Goal: Task Accomplishment & Management: Manage account settings

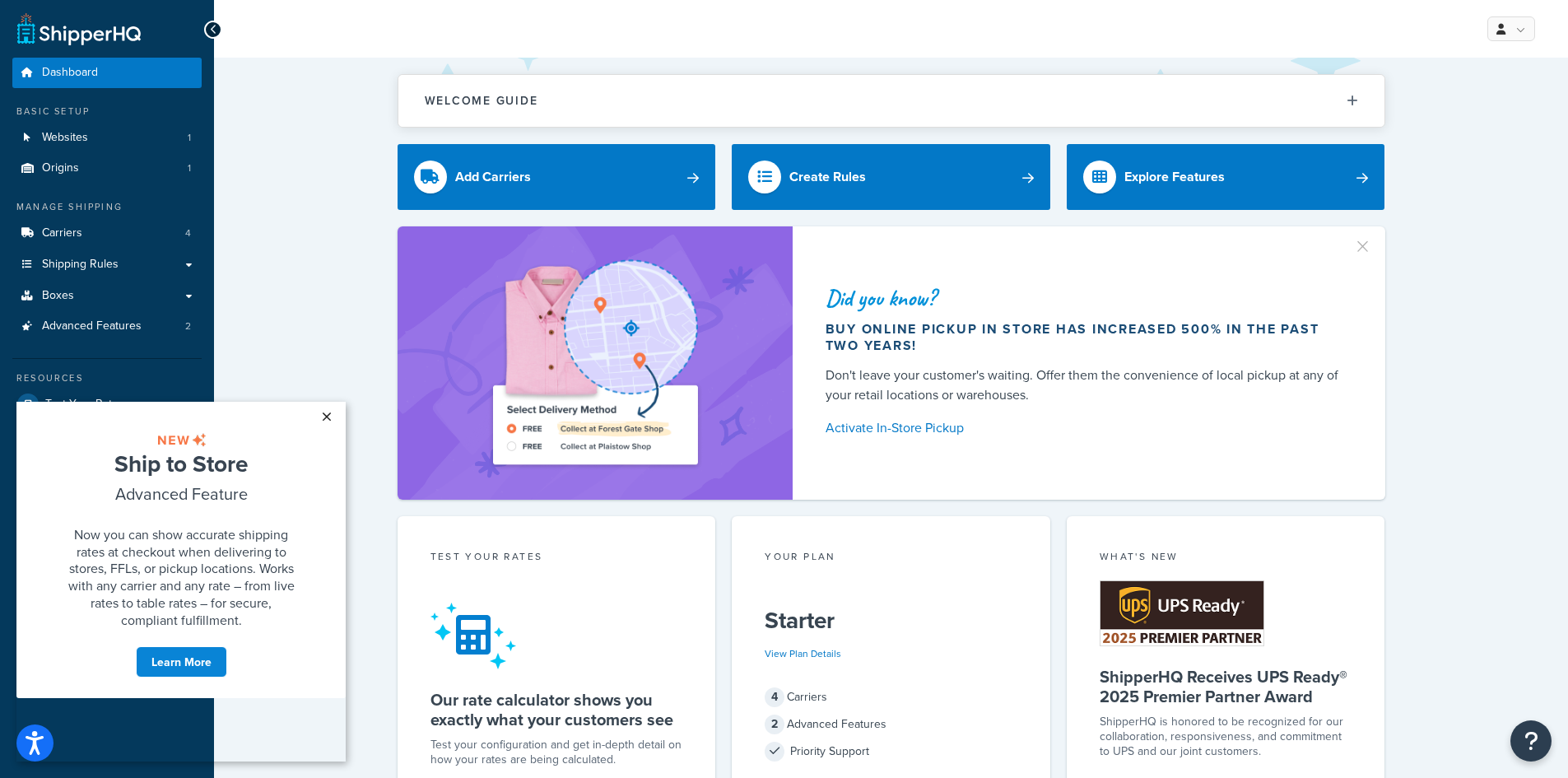
click at [327, 413] on link "×" at bounding box center [327, 417] width 29 height 29
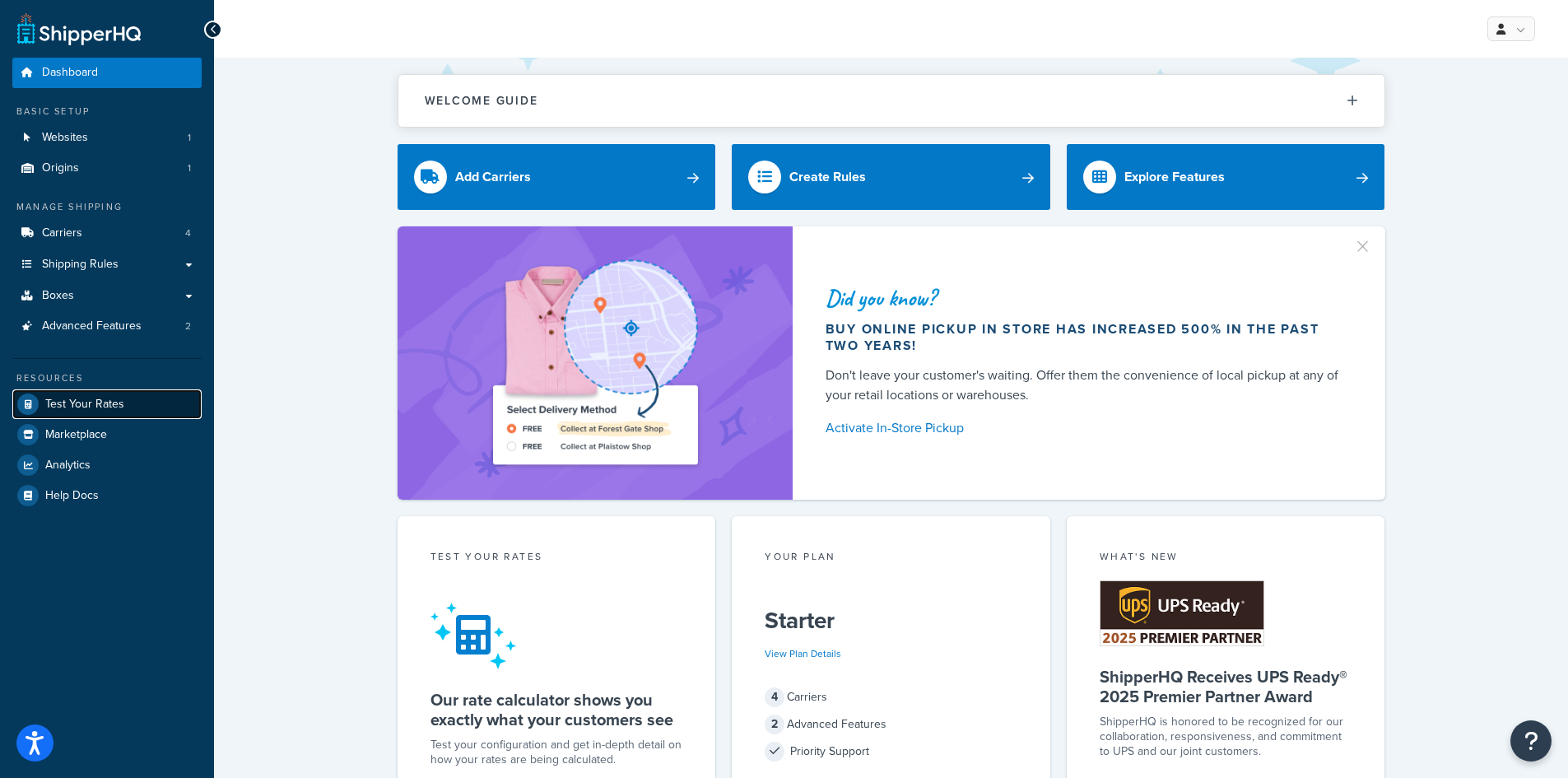
click at [74, 407] on span "Test Your Rates" at bounding box center [84, 404] width 79 height 14
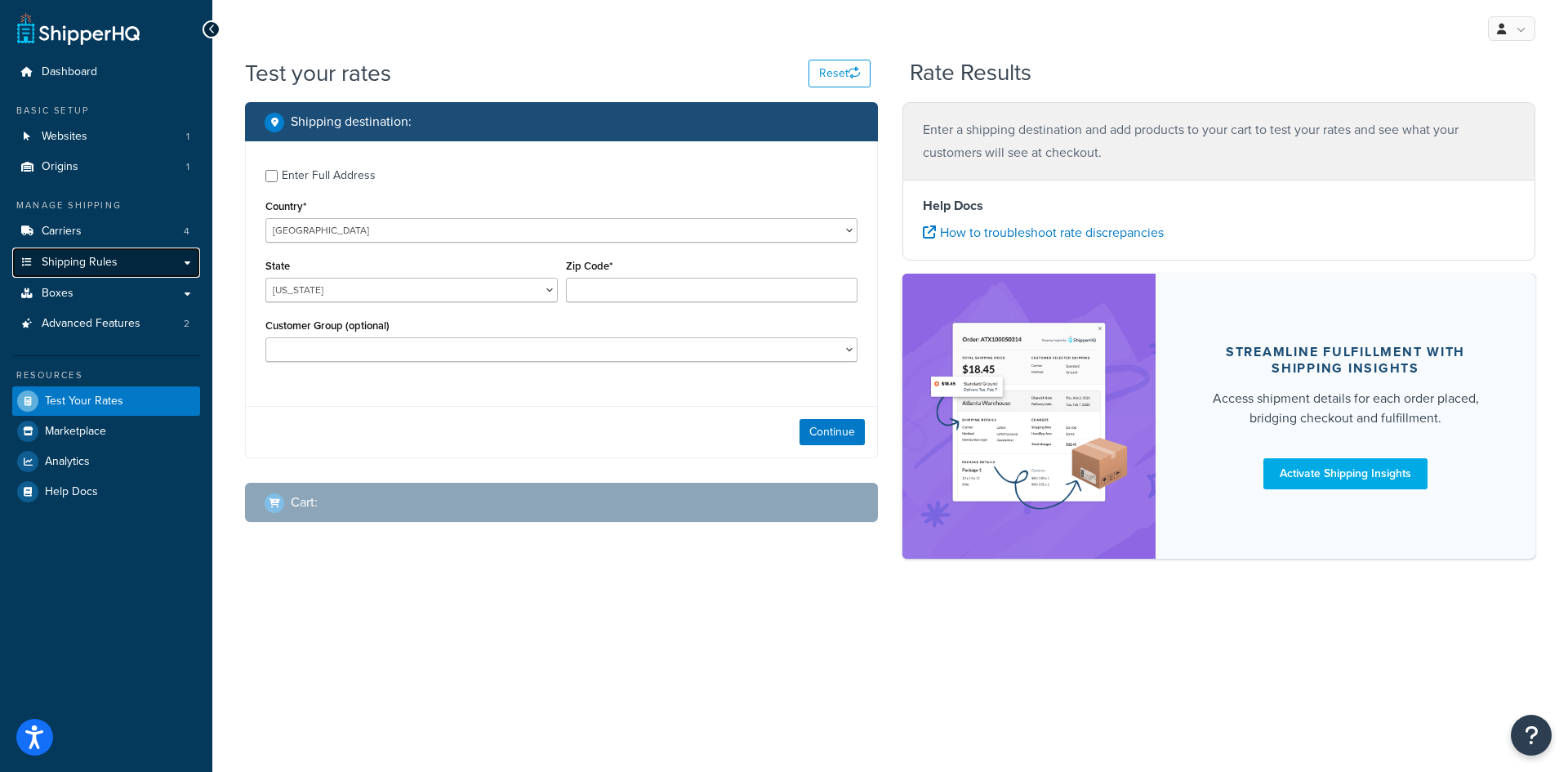
click at [91, 264] on span "Shipping Rules" at bounding box center [79, 262] width 76 height 14
click at [177, 259] on link "Shipping Rules" at bounding box center [107, 262] width 188 height 30
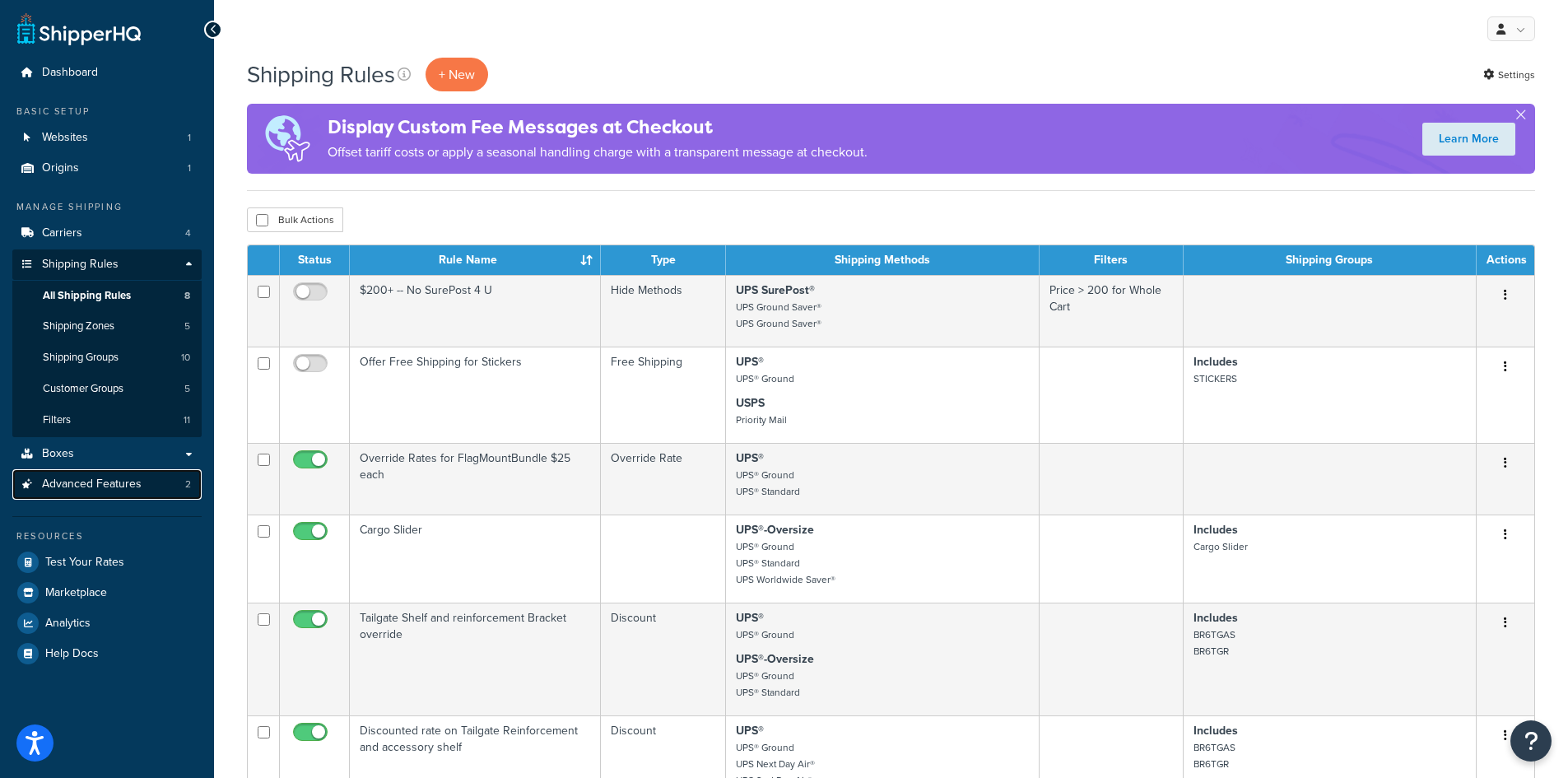
click at [75, 478] on span "Advanced Features" at bounding box center [92, 484] width 100 height 14
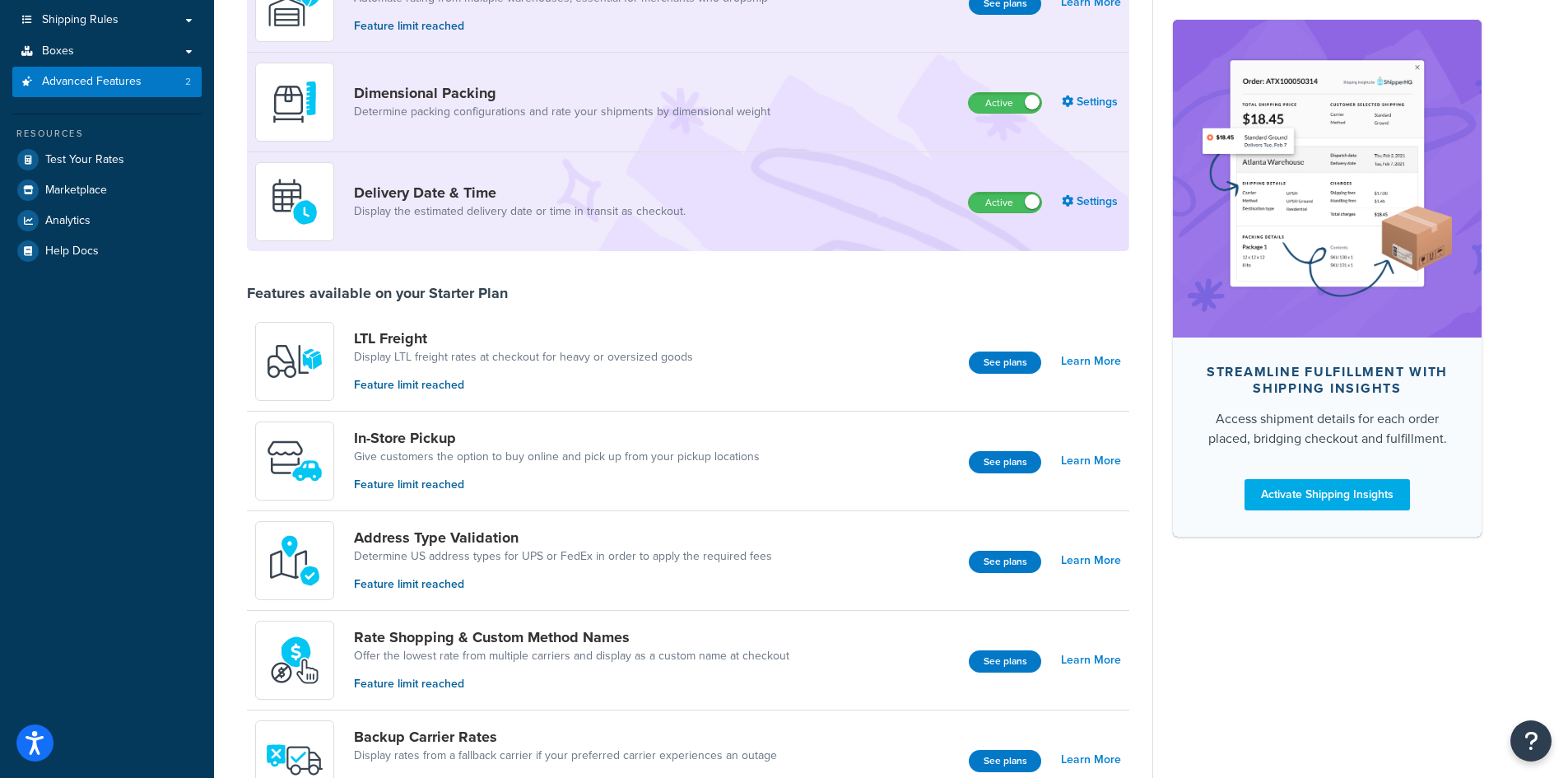
scroll to position [245, 0]
click at [997, 361] on button "See plans" at bounding box center [1006, 361] width 72 height 22
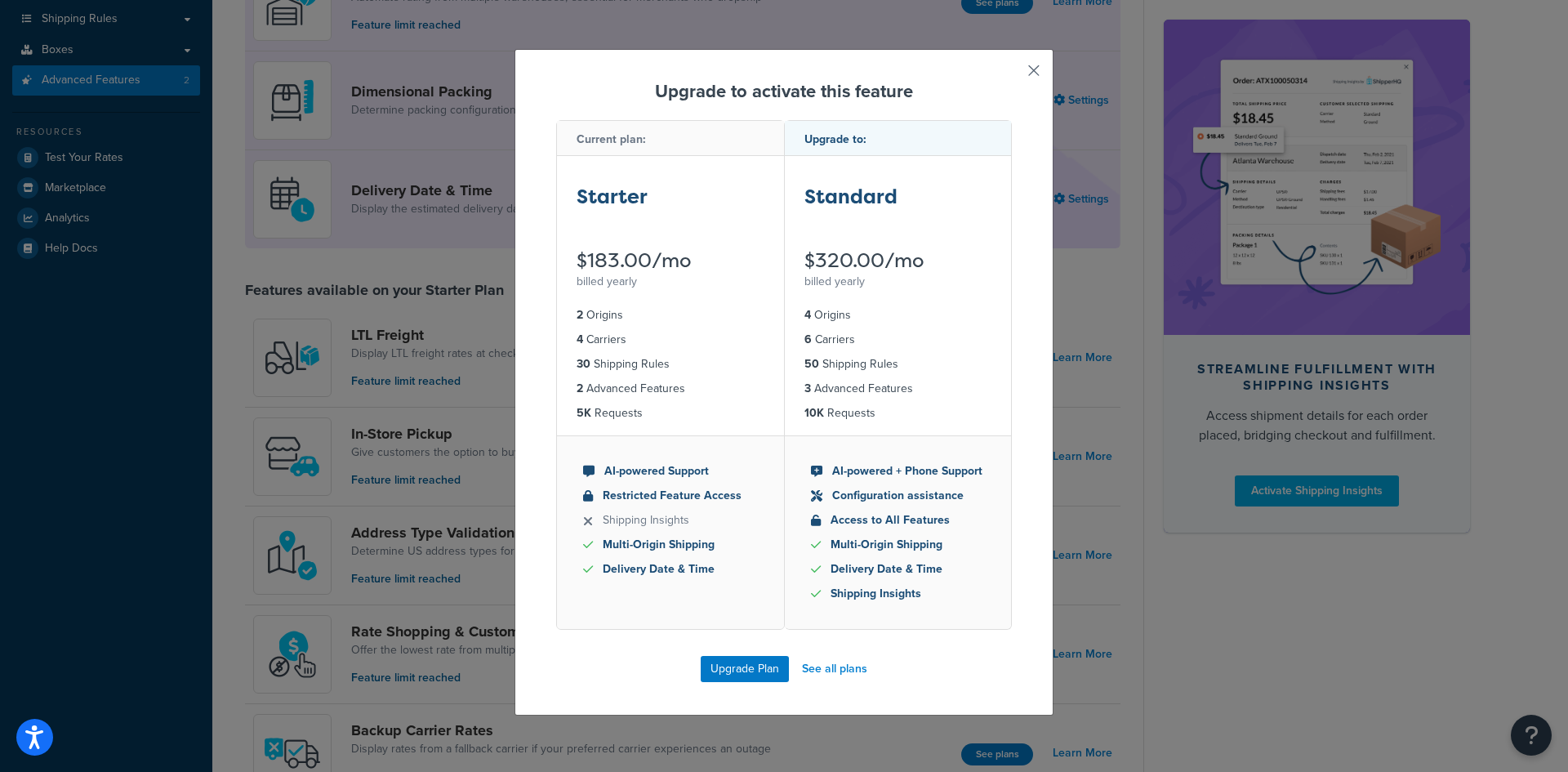
click at [1012, 75] on button "button" at bounding box center [1010, 77] width 4 height 4
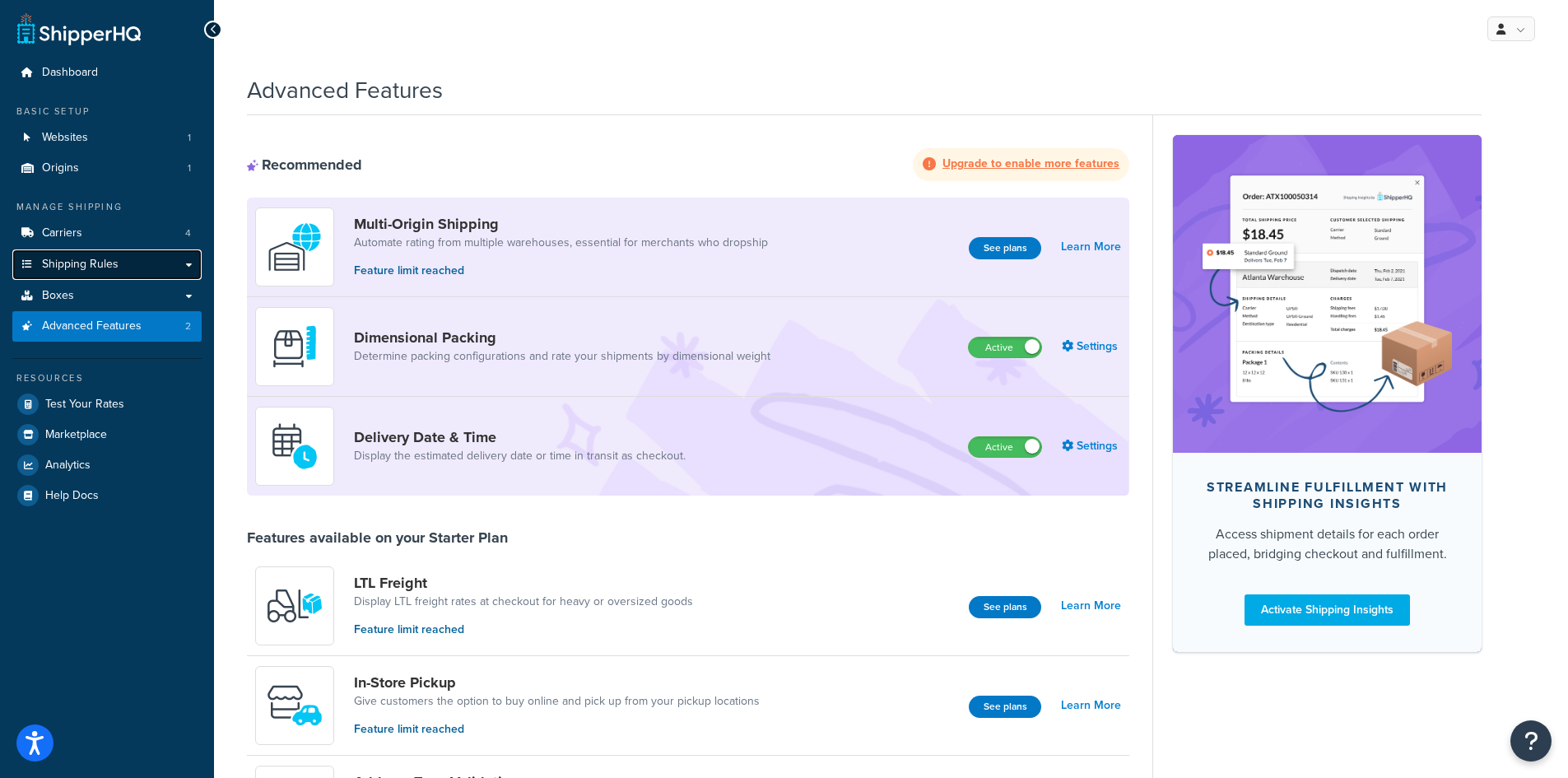
click at [107, 263] on span "Shipping Rules" at bounding box center [80, 265] width 76 height 14
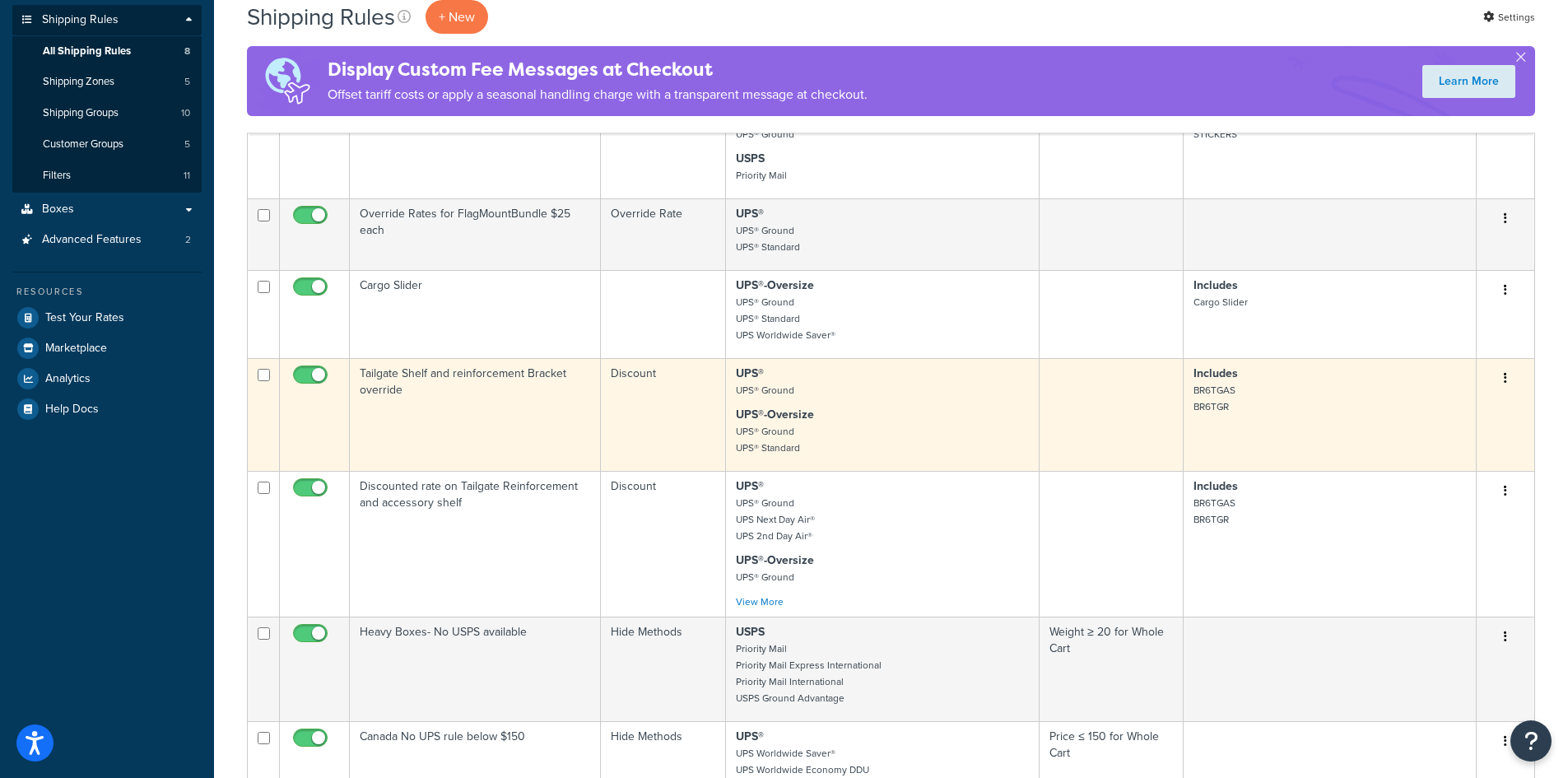
scroll to position [245, 0]
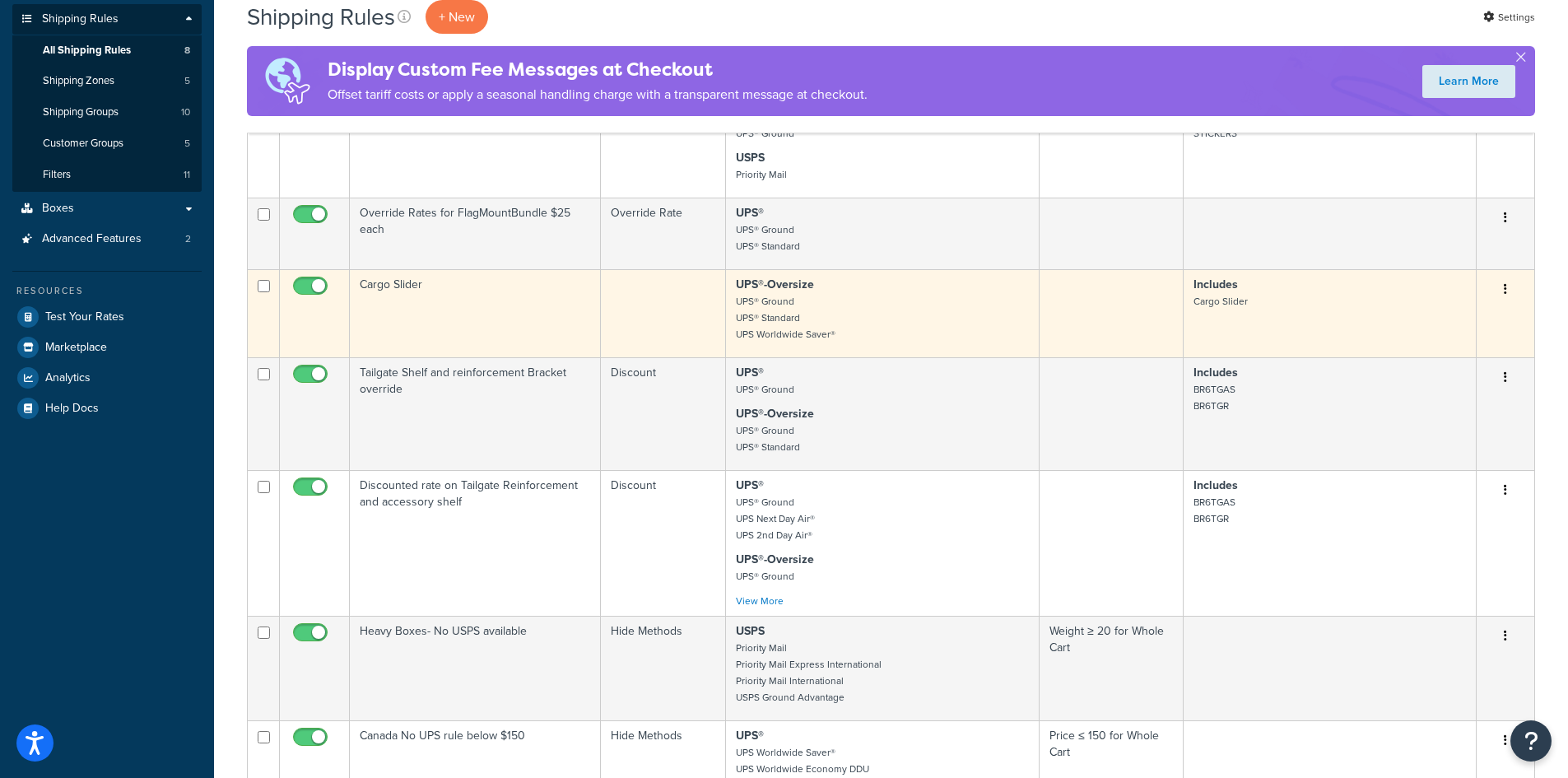
click at [599, 298] on td "Cargo Slider" at bounding box center [475, 313] width 251 height 88
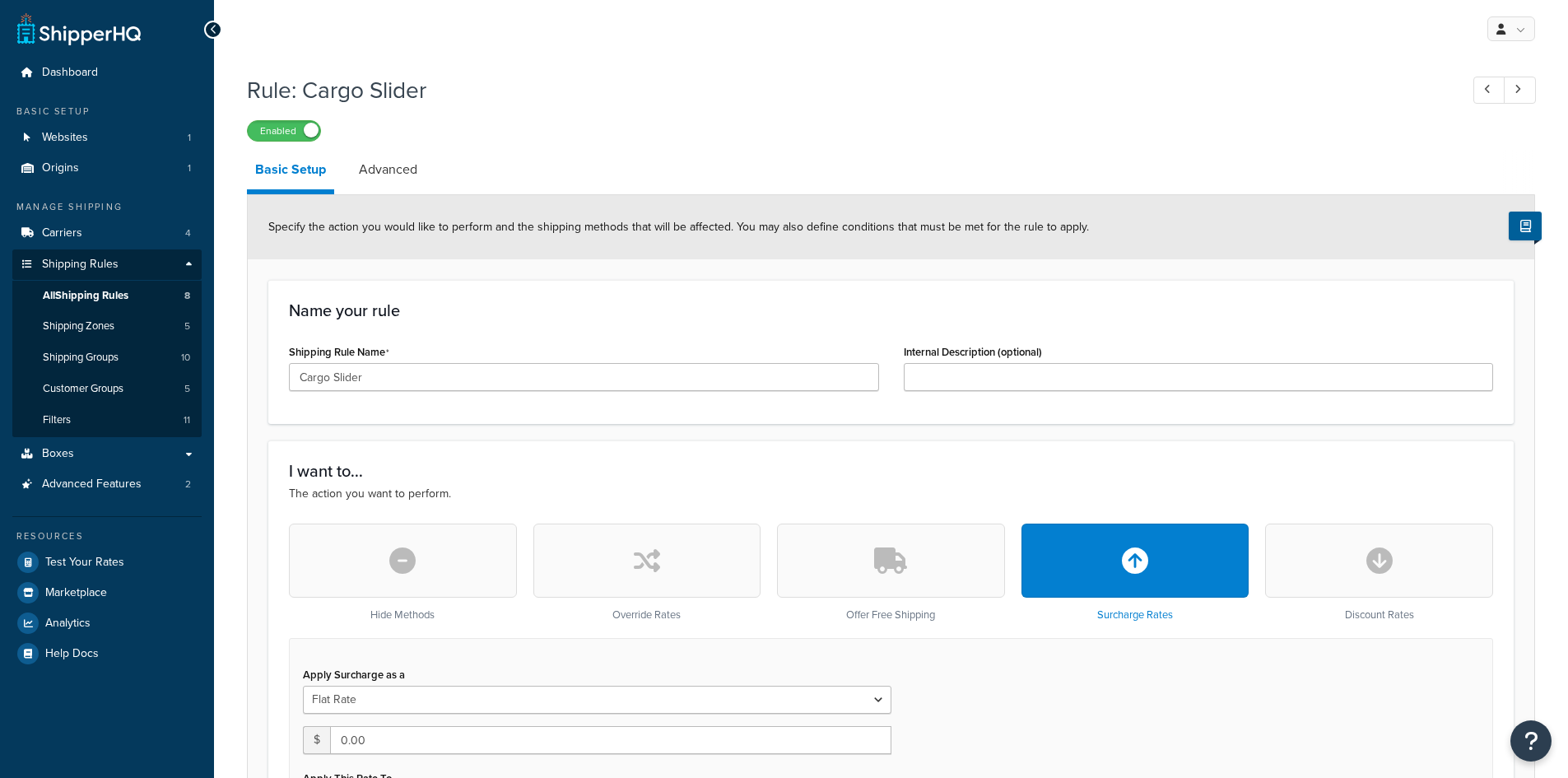
select select "BOX"
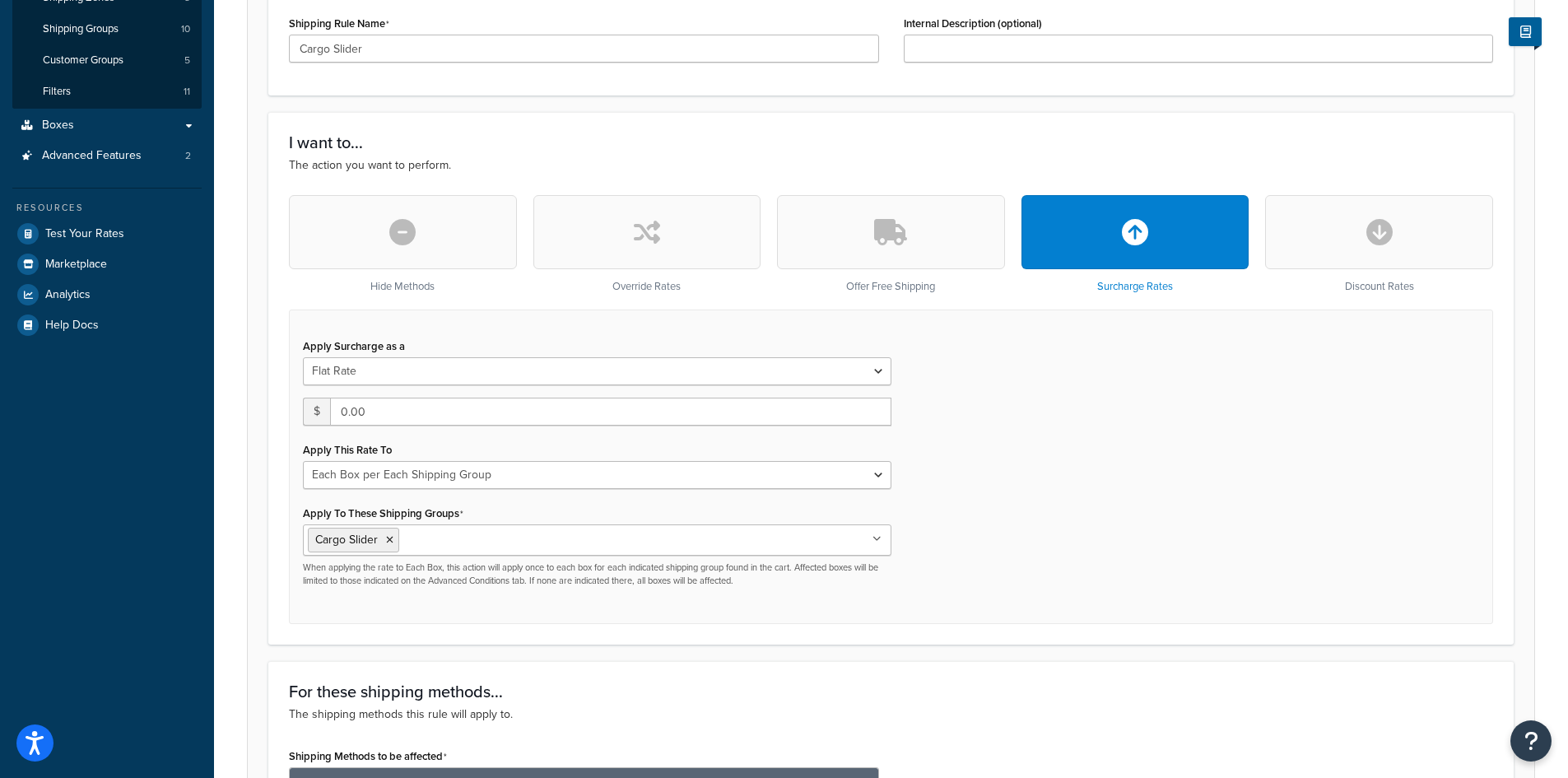
scroll to position [329, 0]
click at [471, 370] on select "Flat Rate Percentage Flat Rate & Percentage" at bounding box center [597, 370] width 589 height 28
click at [1127, 397] on div "Apply Surcharge as a Flat Rate Percentage Flat Rate & Percentage $ 0.00 Apply T…" at bounding box center [891, 466] width 1205 height 314
click at [1167, 224] on button "button" at bounding box center [1136, 231] width 228 height 74
type input "0"
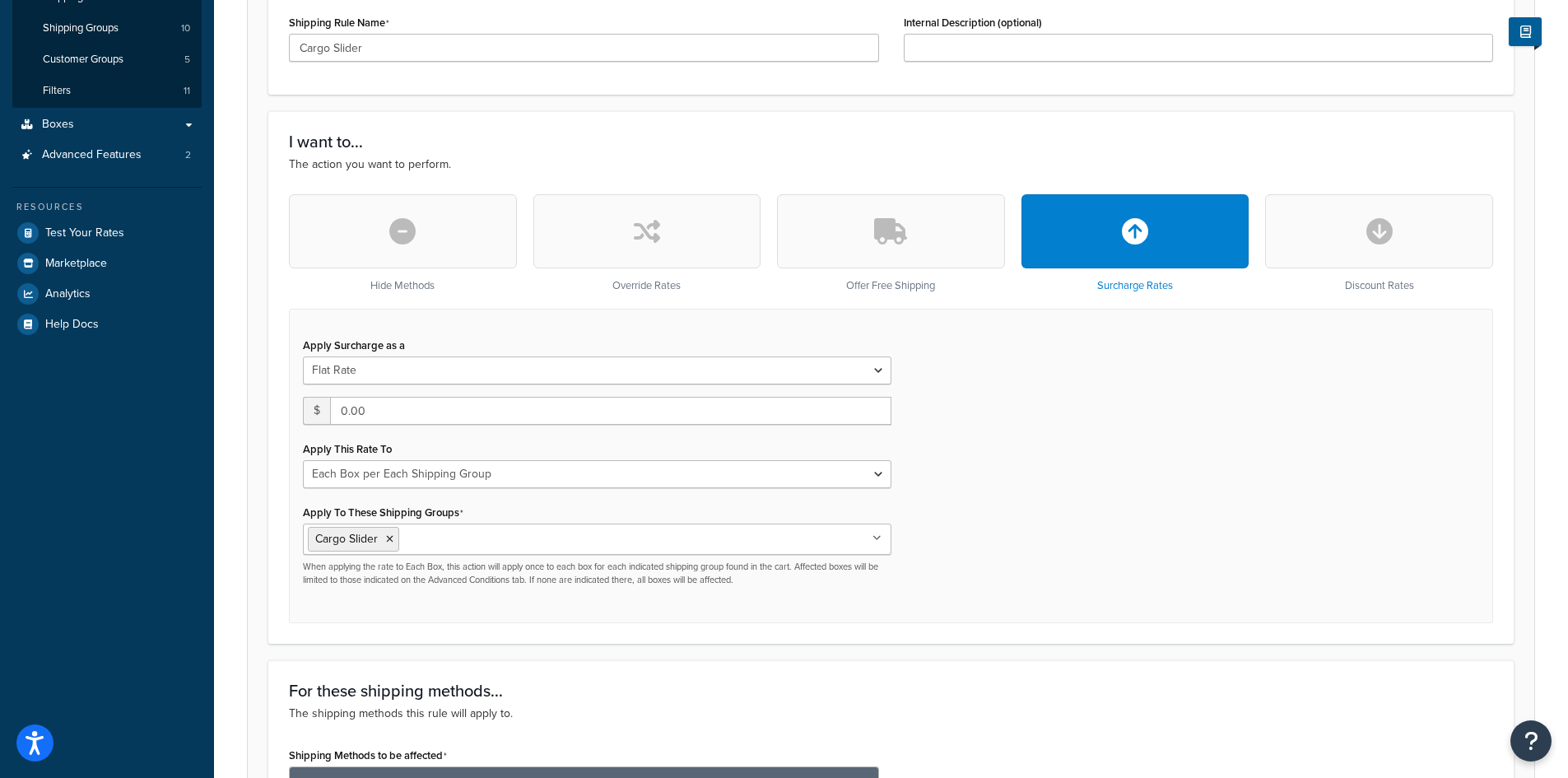
select select "CART"
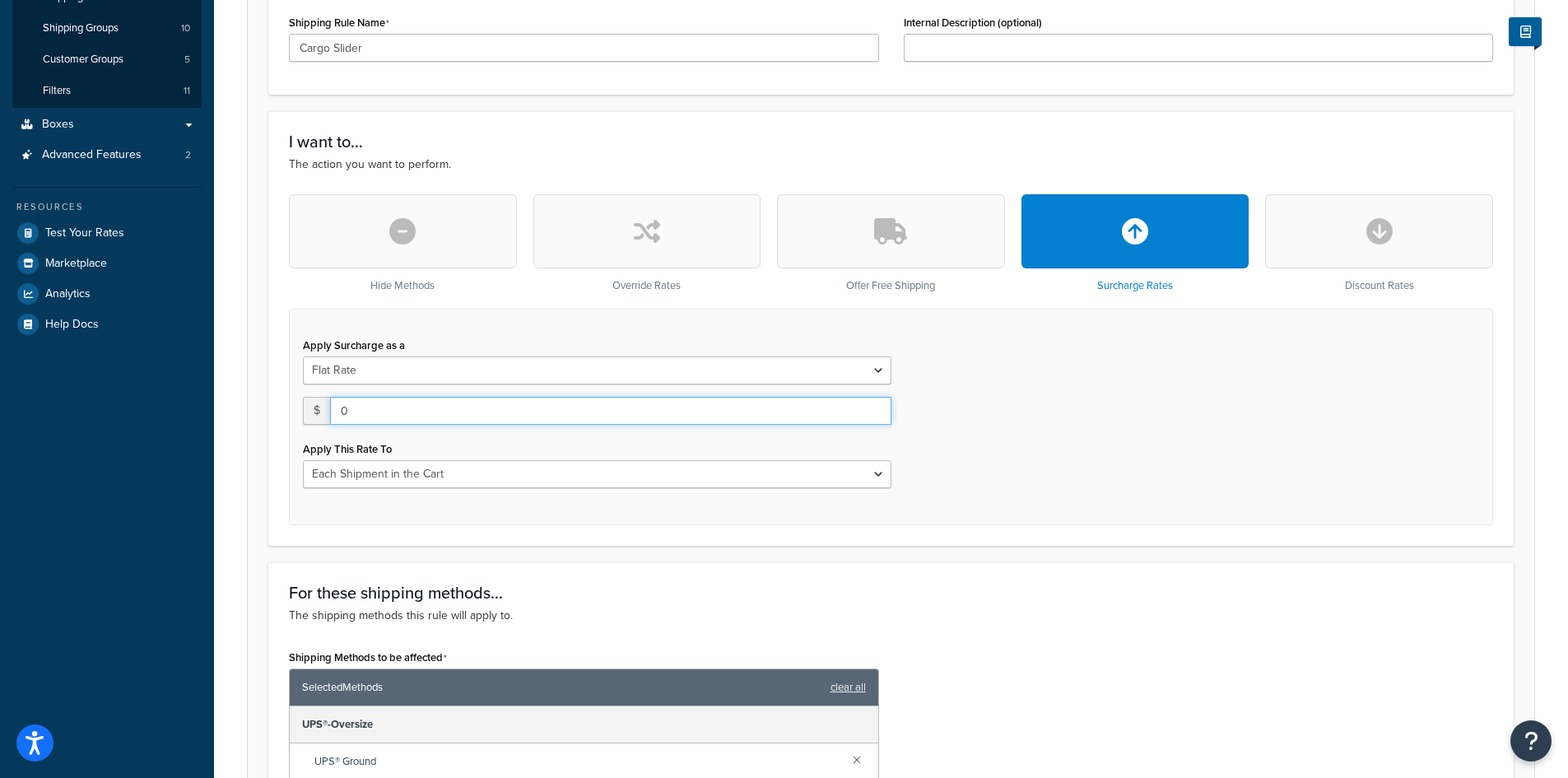
drag, startPoint x: 351, startPoint y: 413, endPoint x: 320, endPoint y: 412, distance: 31.0
click at [320, 412] on div "$ 0" at bounding box center [597, 410] width 589 height 28
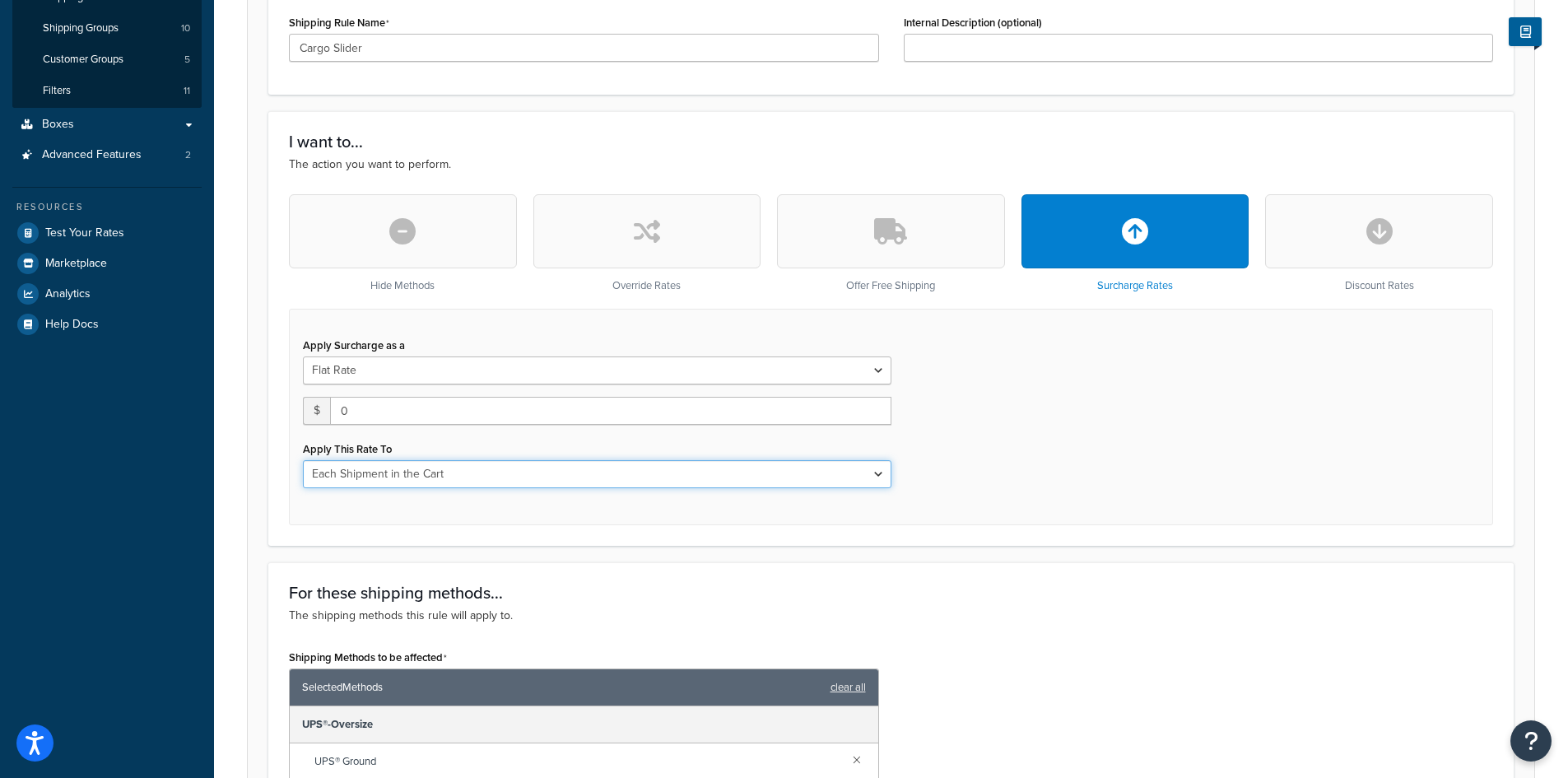
click at [790, 471] on select "Each Shipment in the Cart Each Shipping Group in the Cart Each Item within a Sh…" at bounding box center [597, 473] width 589 height 28
click at [303, 460] on select "Each Shipment in the Cart Each Shipping Group in the Cart Each Item within a Sh…" at bounding box center [597, 473] width 589 height 28
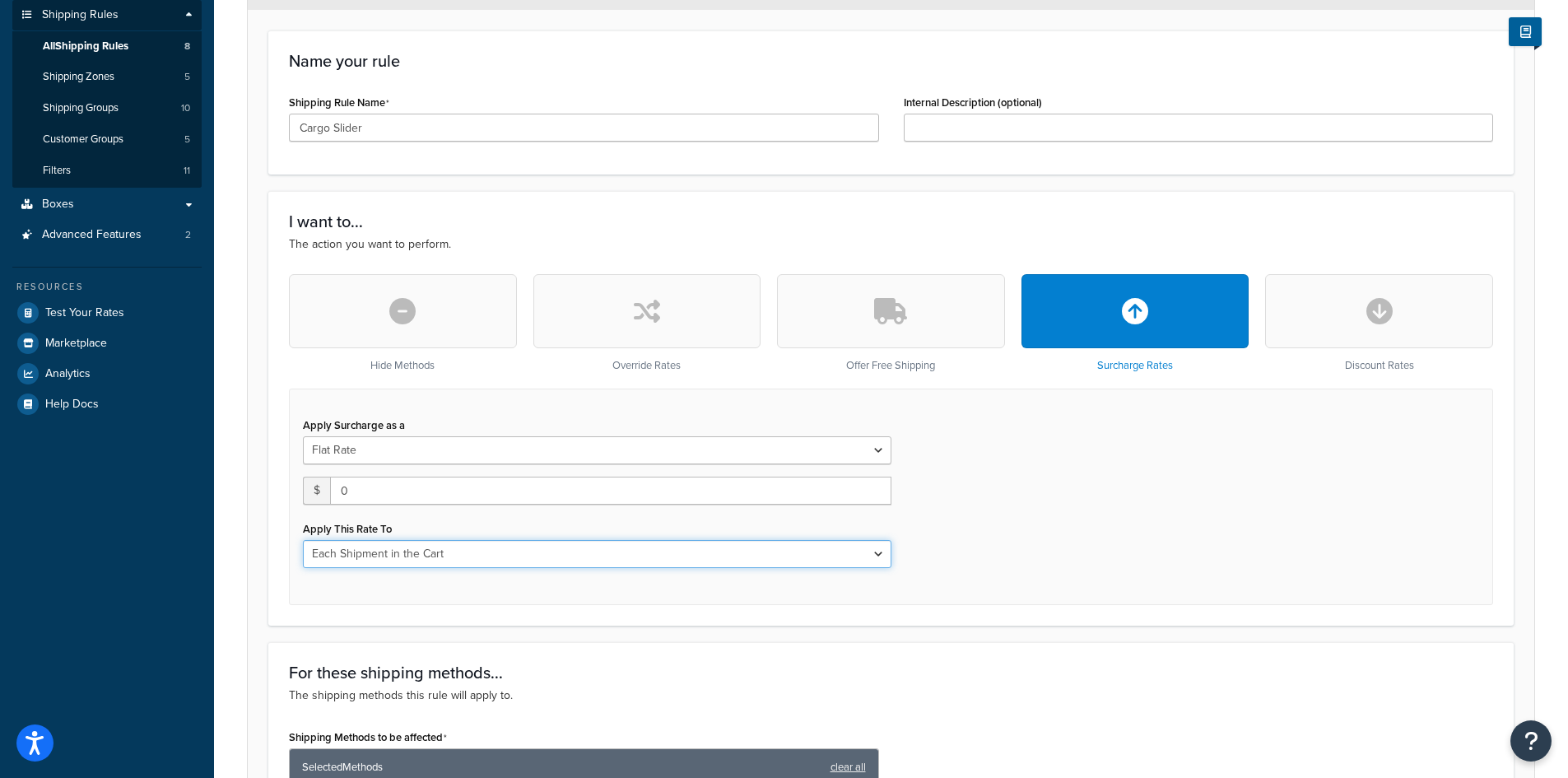
scroll to position [248, 0]
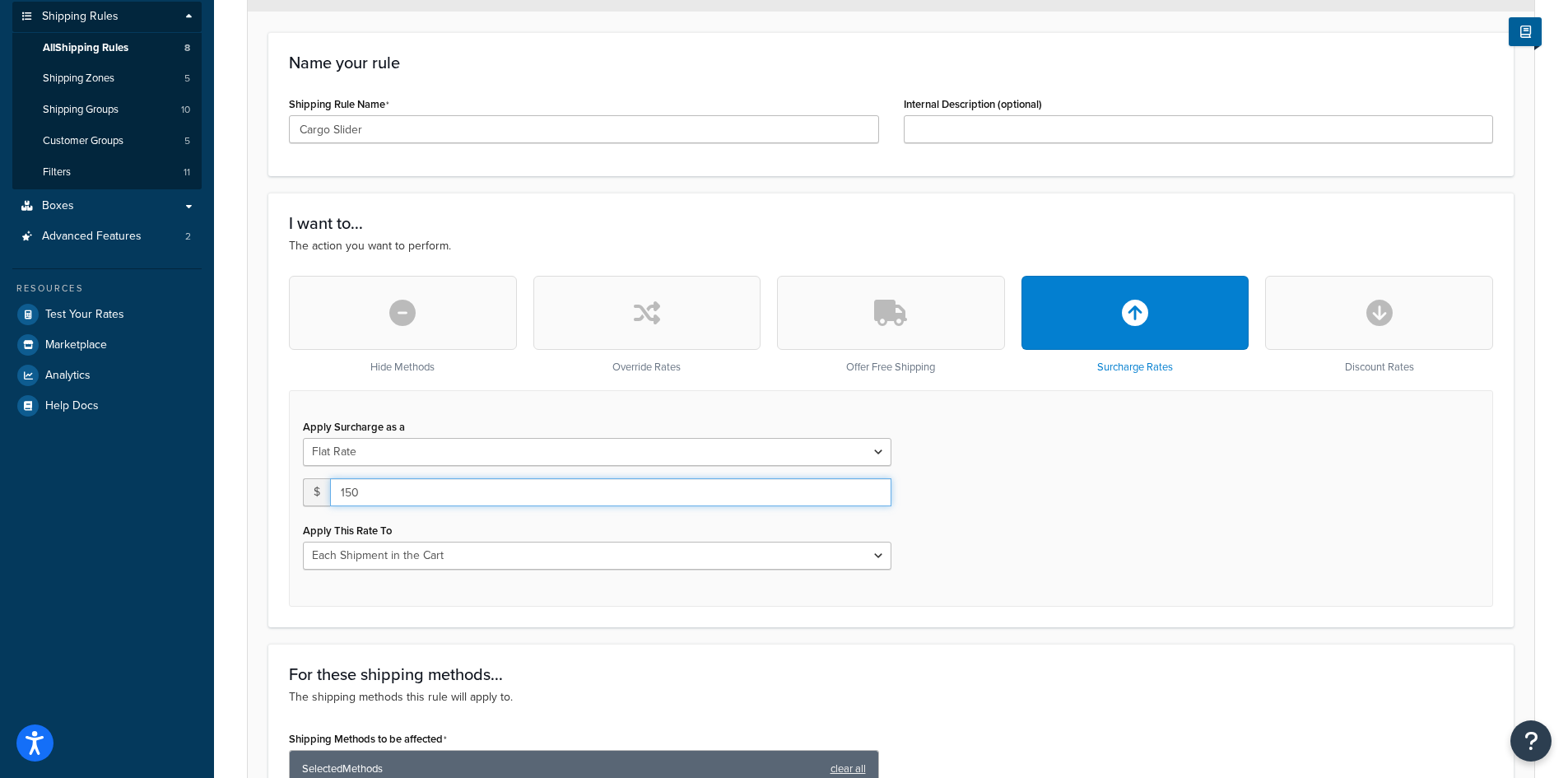
type input "150"
click at [1200, 500] on div "Apply Surcharge as a Flat Rate Percentage Flat Rate & Percentage $ 150 Apply Th…" at bounding box center [891, 499] width 1205 height 217
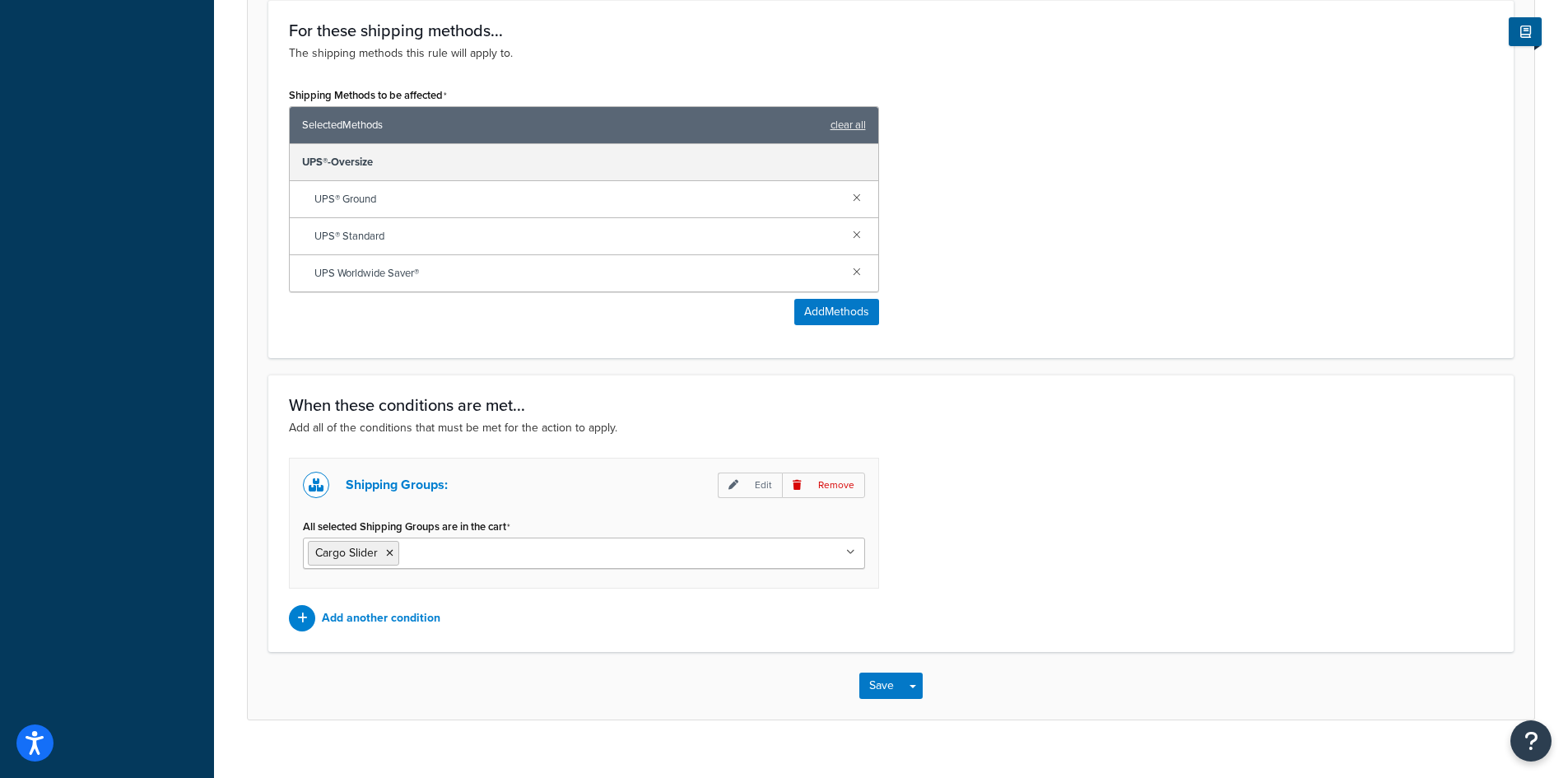
scroll to position [917, 0]
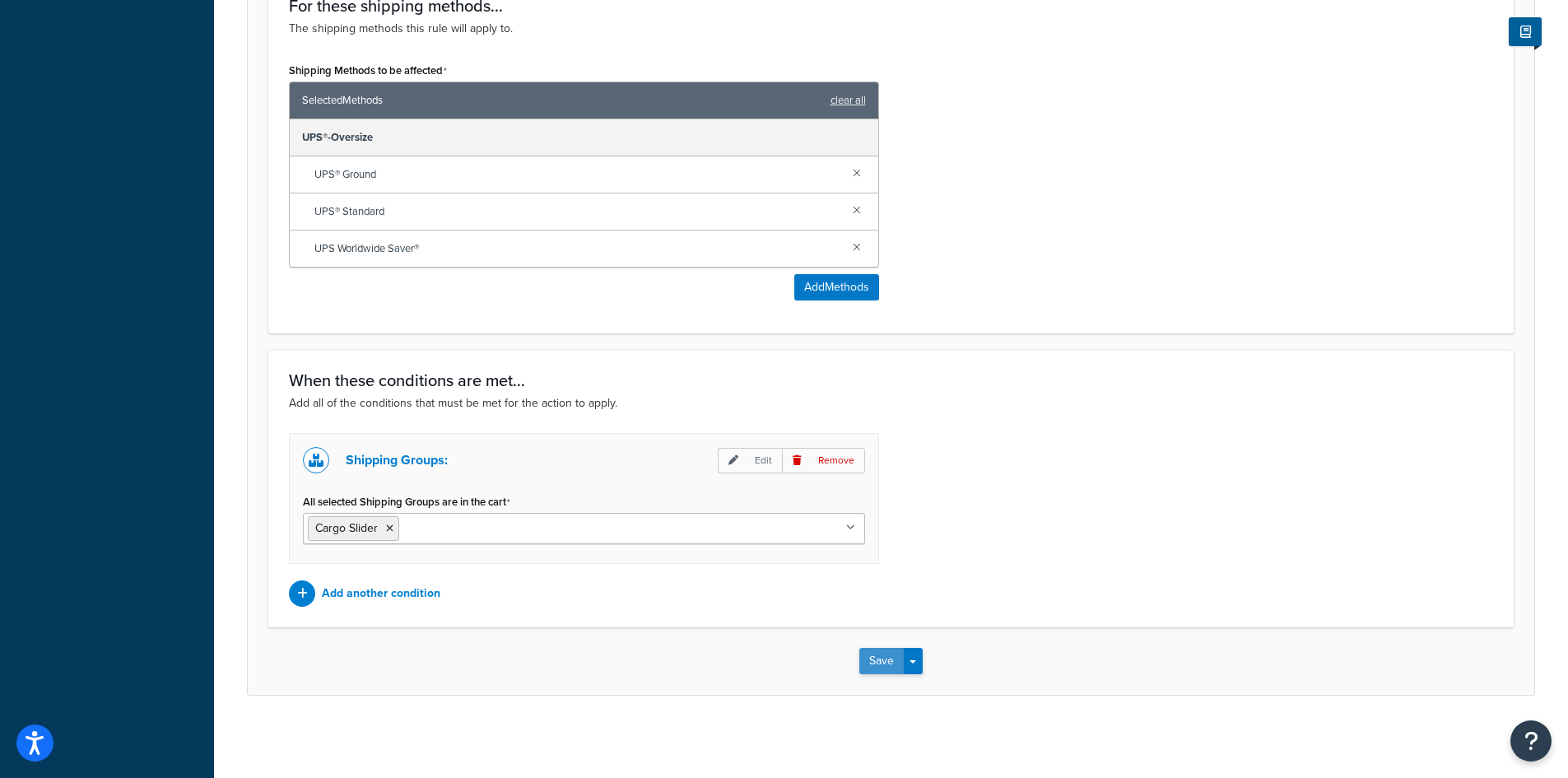
click at [885, 670] on button "Save" at bounding box center [882, 661] width 45 height 26
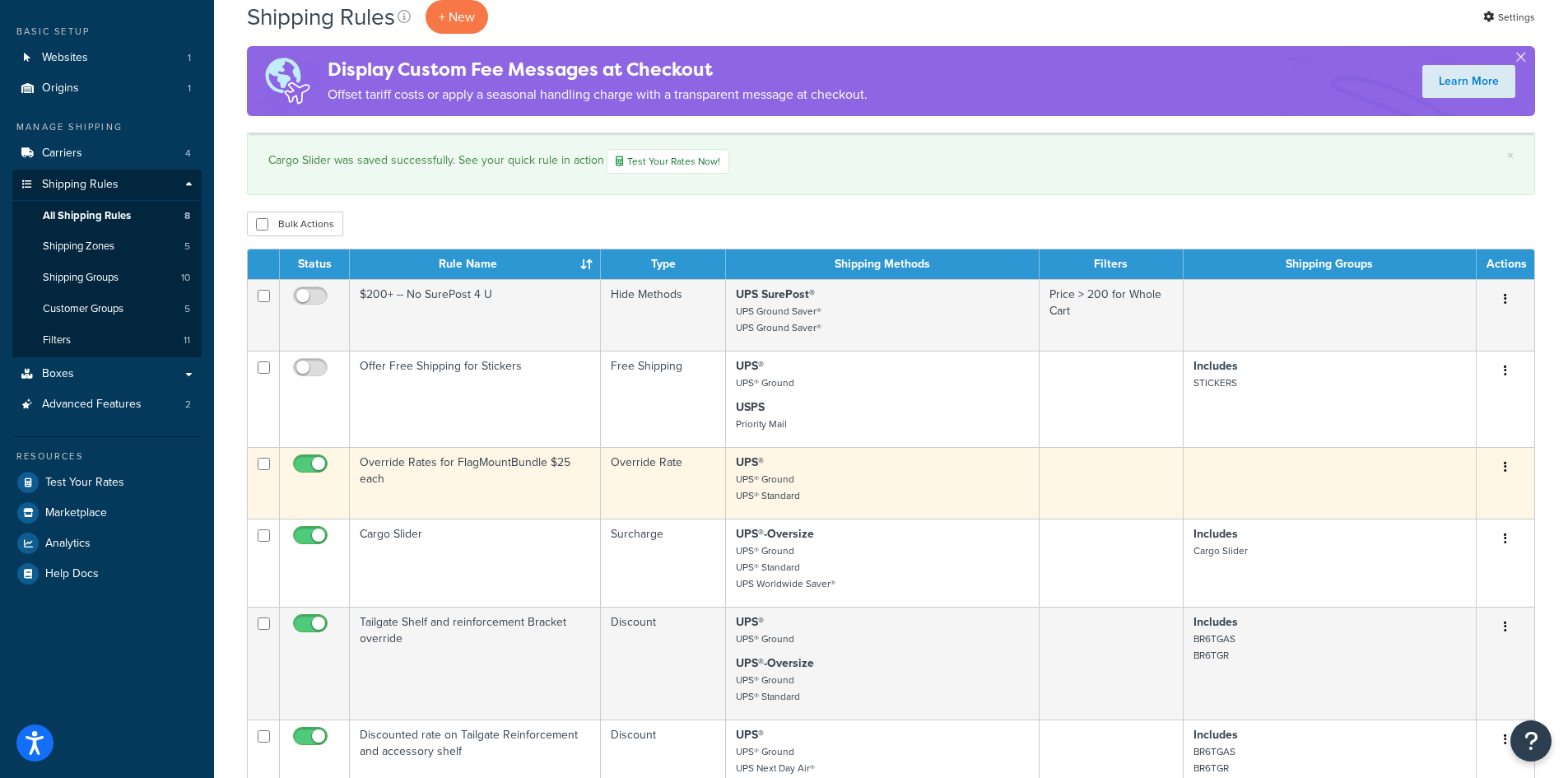
scroll to position [82, 0]
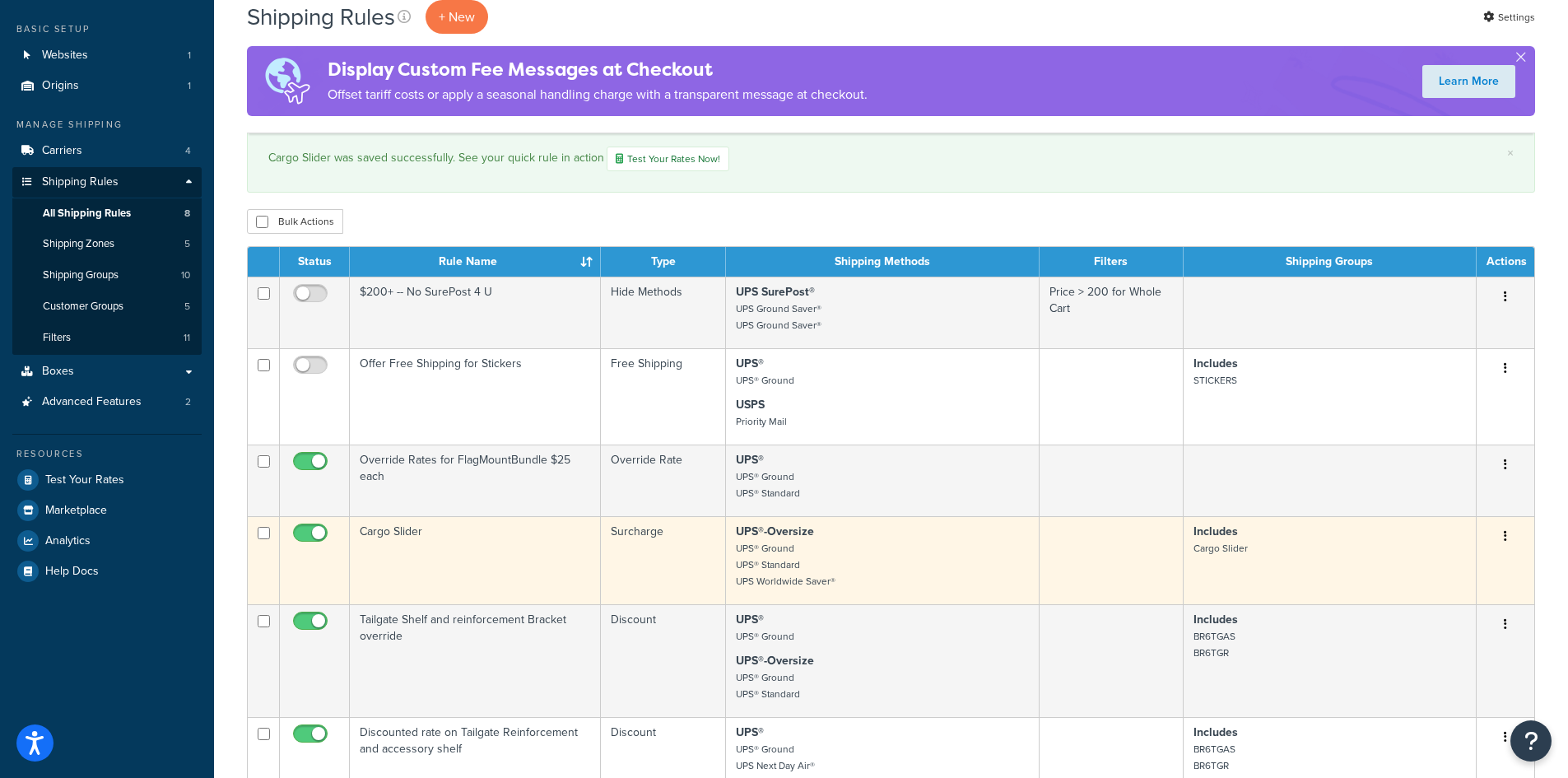
click at [635, 534] on td "Surcharge" at bounding box center [663, 560] width 124 height 88
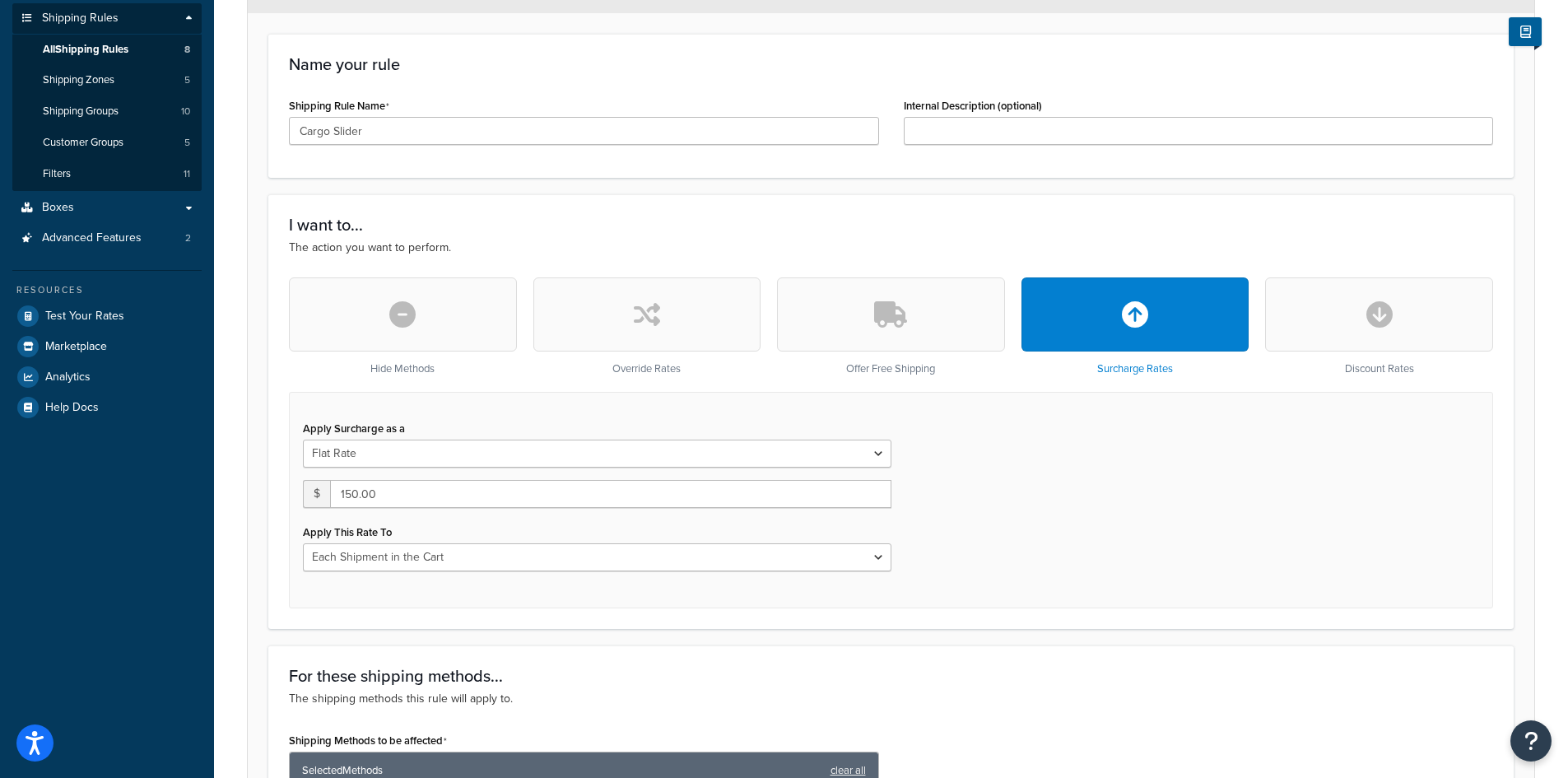
scroll to position [247, 0]
click at [655, 302] on icon "button" at bounding box center [646, 313] width 26 height 26
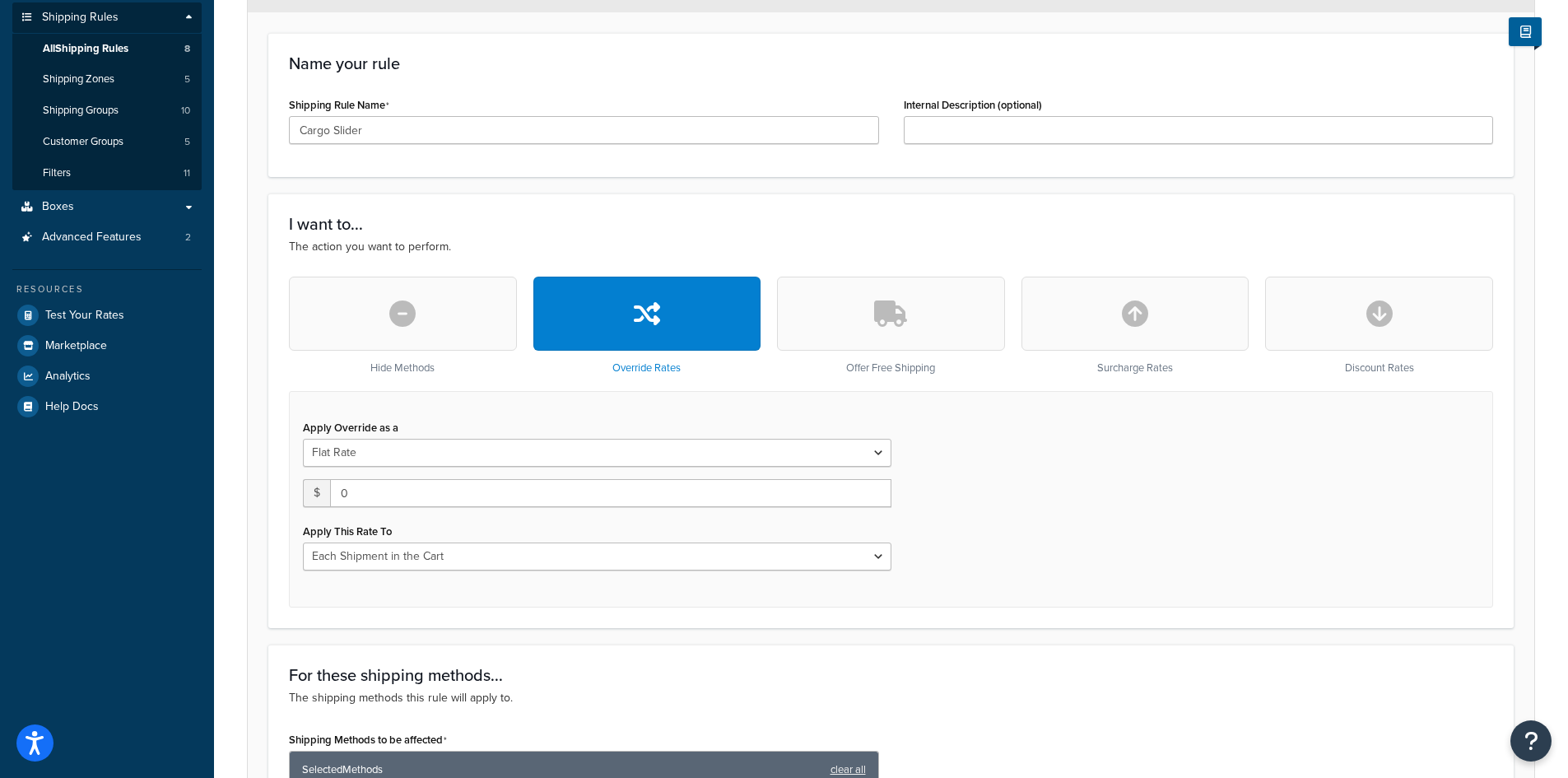
click at [1120, 323] on button "button" at bounding box center [1136, 313] width 228 height 74
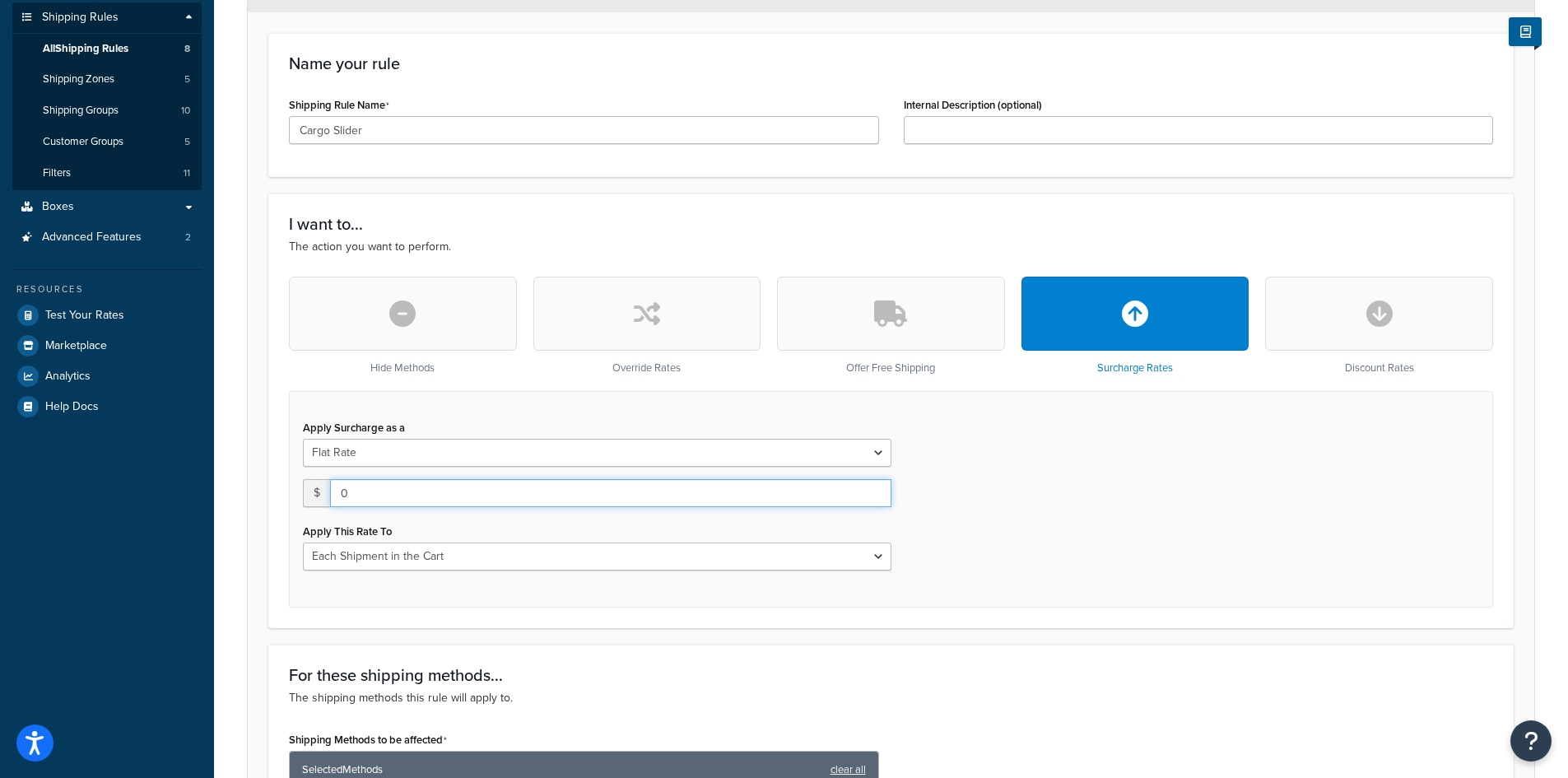
drag, startPoint x: 349, startPoint y: 495, endPoint x: 334, endPoint y: 494, distance: 15.0
click at [334, 494] on input "0" at bounding box center [610, 493] width 561 height 28
type input "2"
type input "300"
click at [1125, 488] on div "Apply Surcharge as a Flat Rate Percentage Flat Rate & Percentage $ 300 Apply Th…" at bounding box center [891, 500] width 1205 height 217
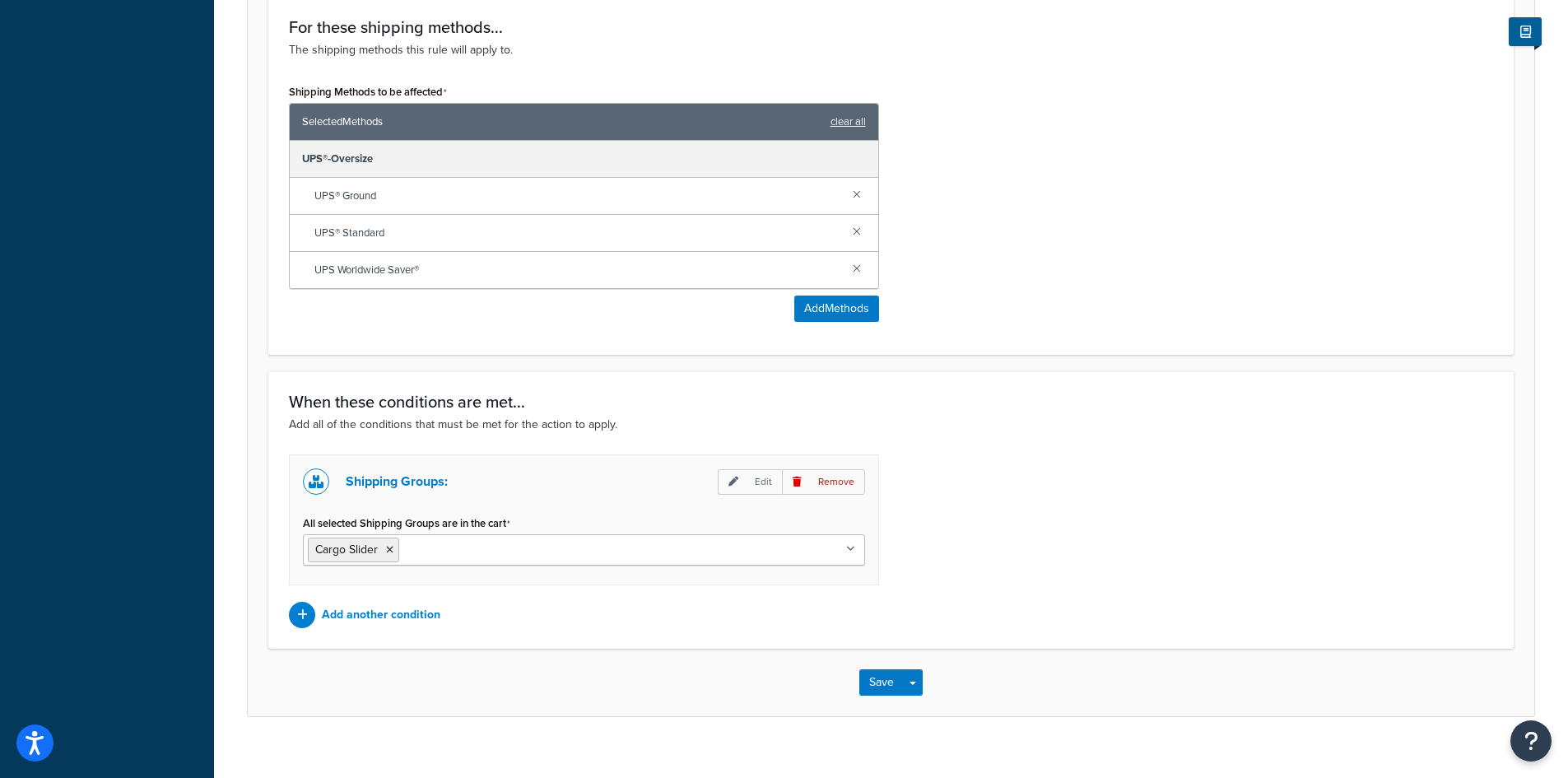
scroll to position [917, 0]
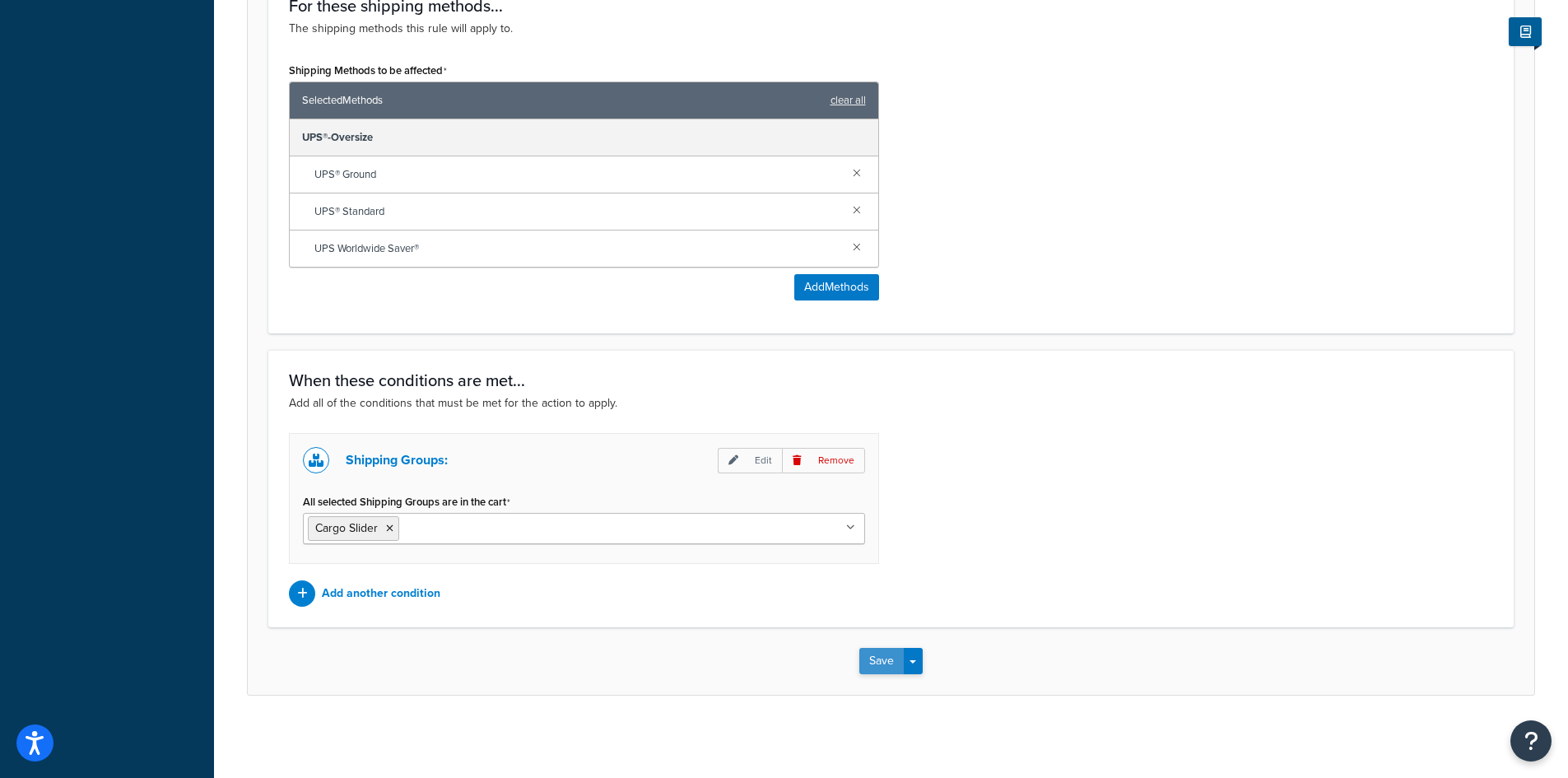
click at [880, 664] on button "Save" at bounding box center [882, 661] width 45 height 26
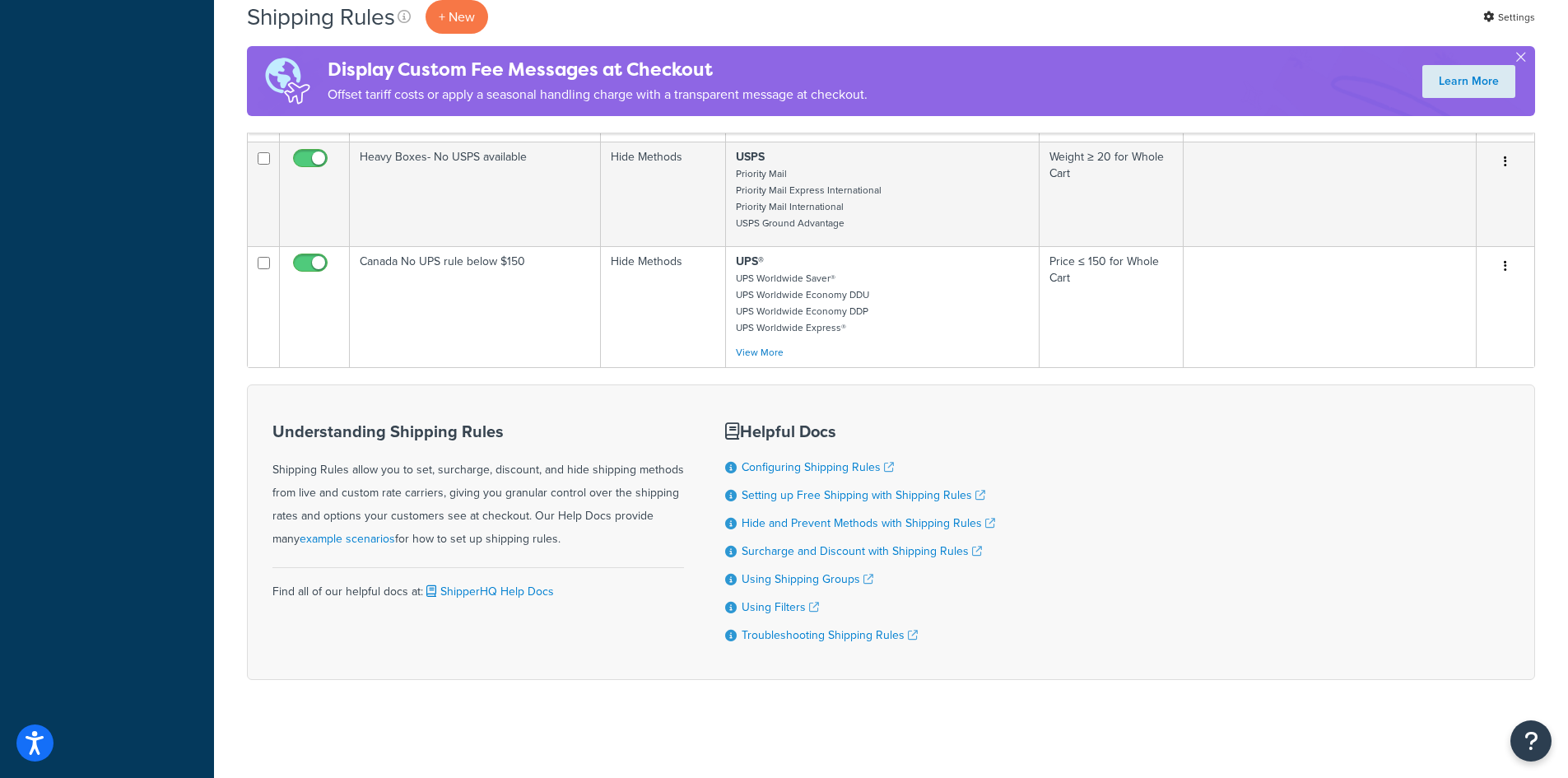
scroll to position [804, 0]
